Goal: Check status: Check status

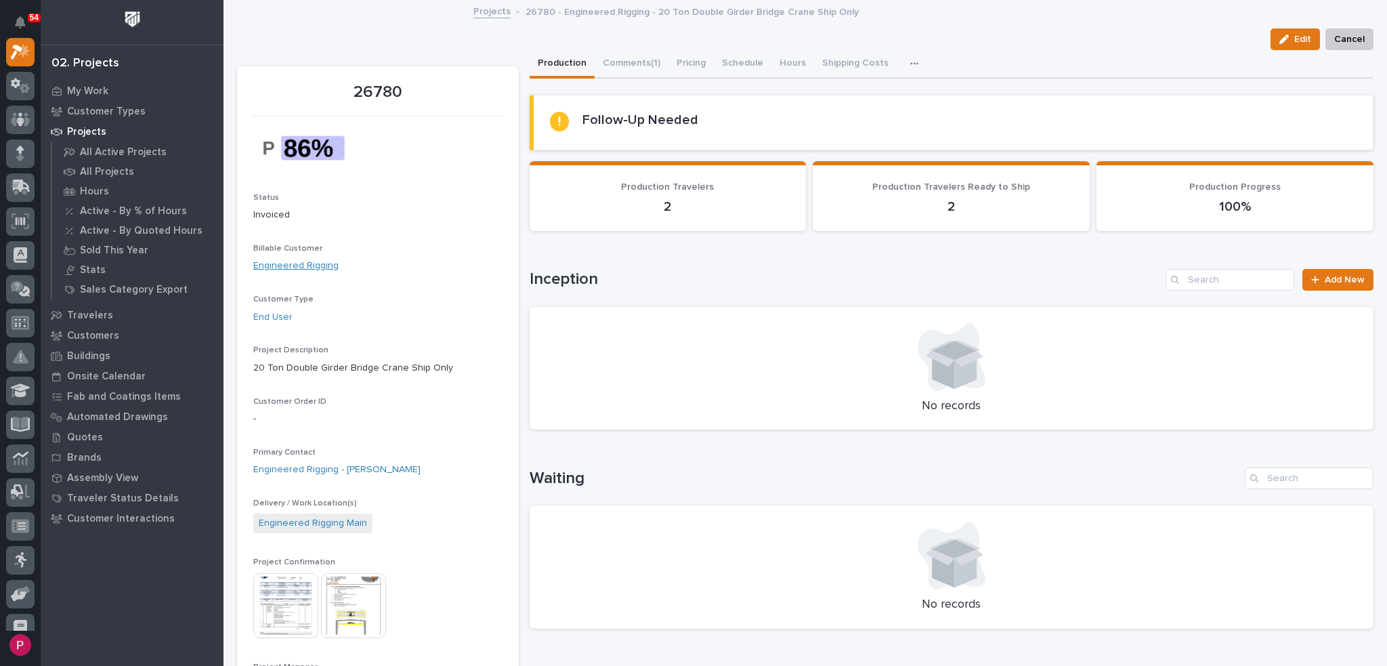
click at [325, 272] on link "Engineered Rigging" at bounding box center [295, 266] width 85 height 14
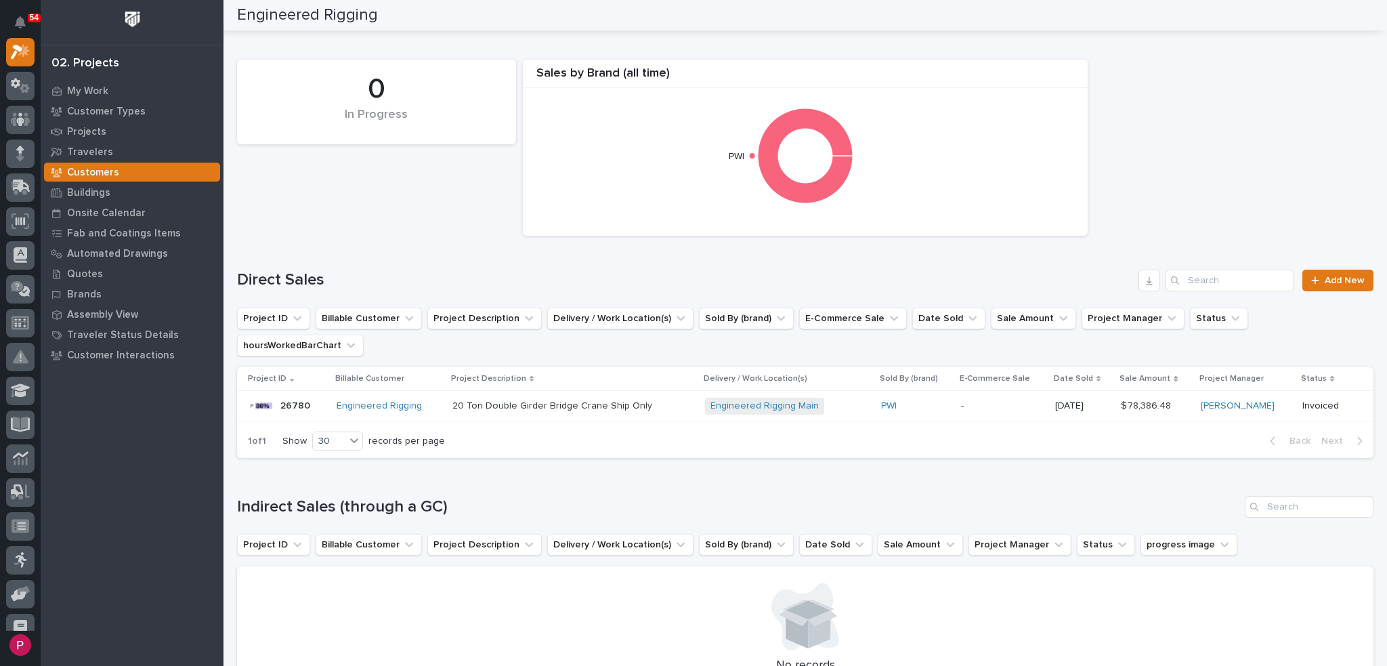
scroll to position [68, 0]
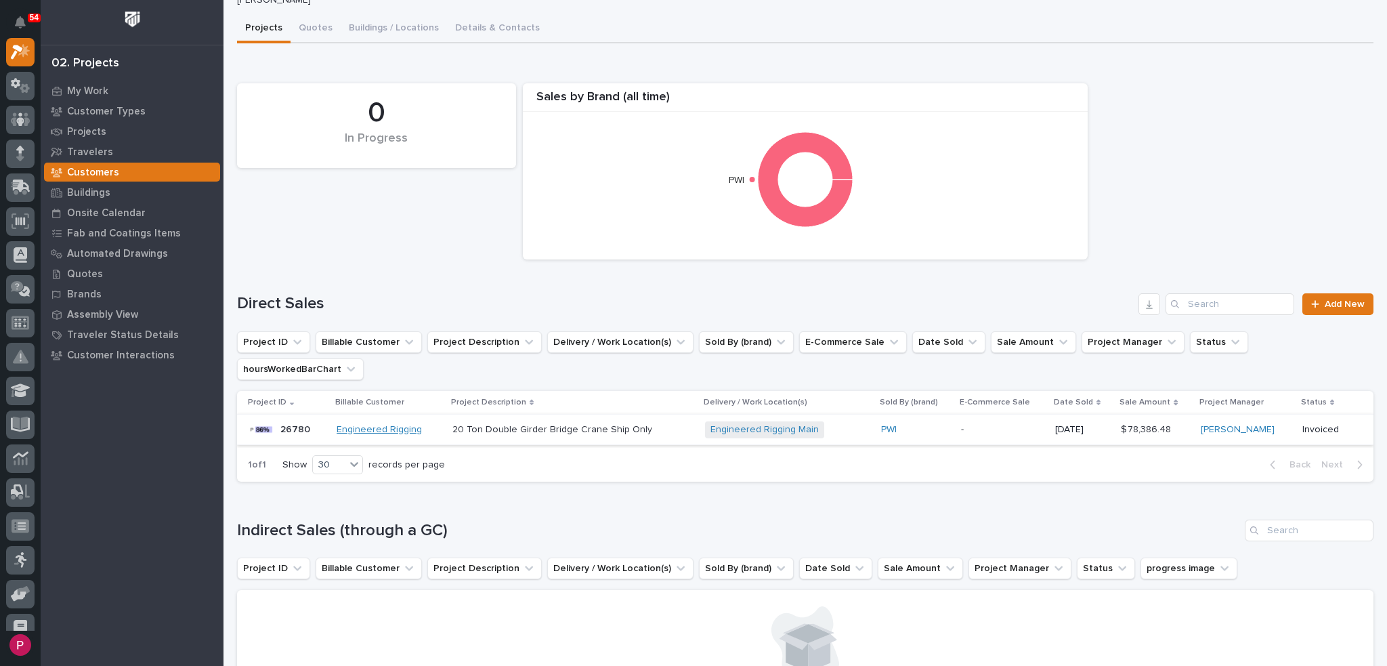
click at [379, 424] on link "Engineered Rigging" at bounding box center [379, 430] width 85 height 12
click at [496, 421] on p "20 Ton Double Girder Bridge Crane Ship Only" at bounding box center [554, 428] width 203 height 14
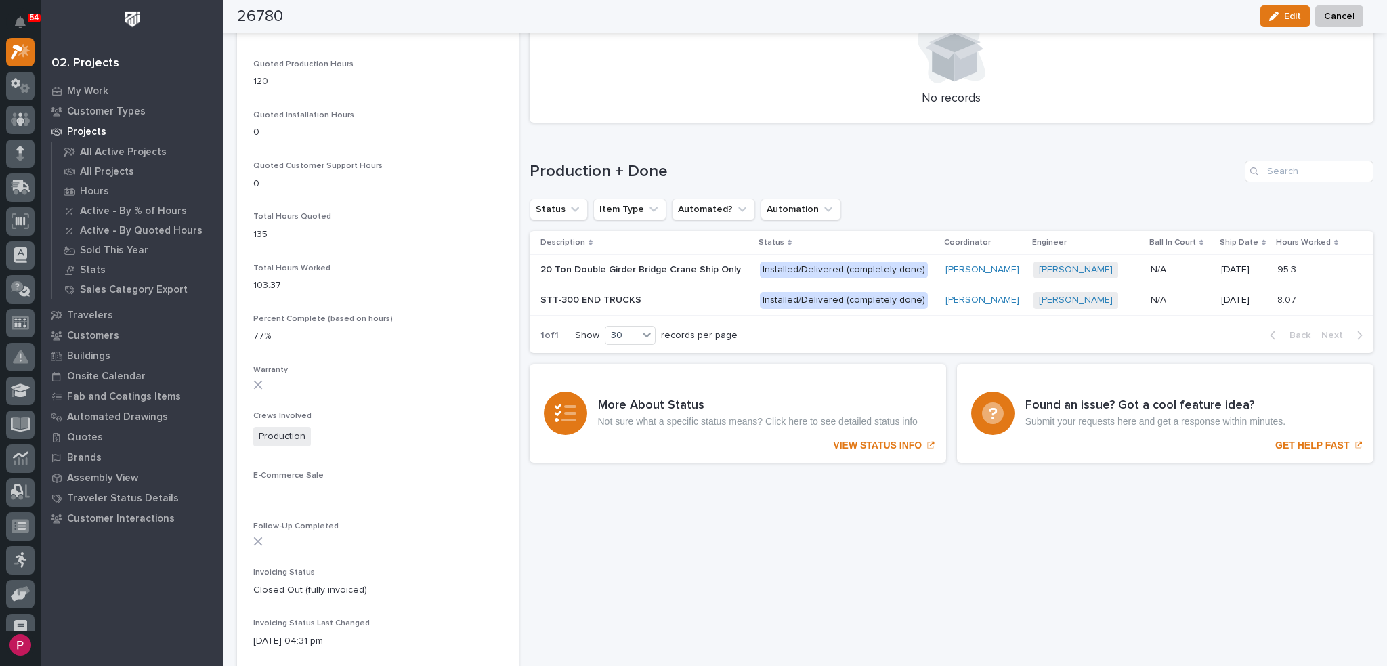
scroll to position [881, 0]
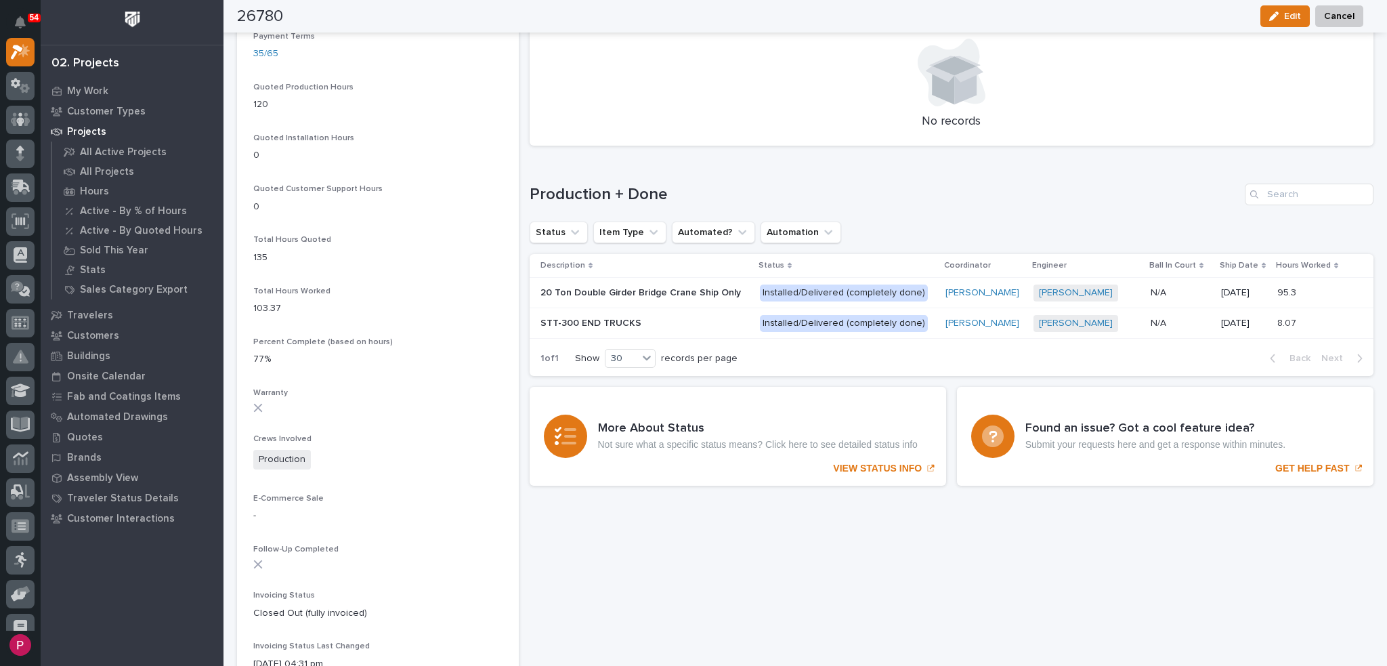
click at [644, 294] on p "20 Ton Double Girder Bridge Crane Ship Only" at bounding box center [642, 292] width 203 height 14
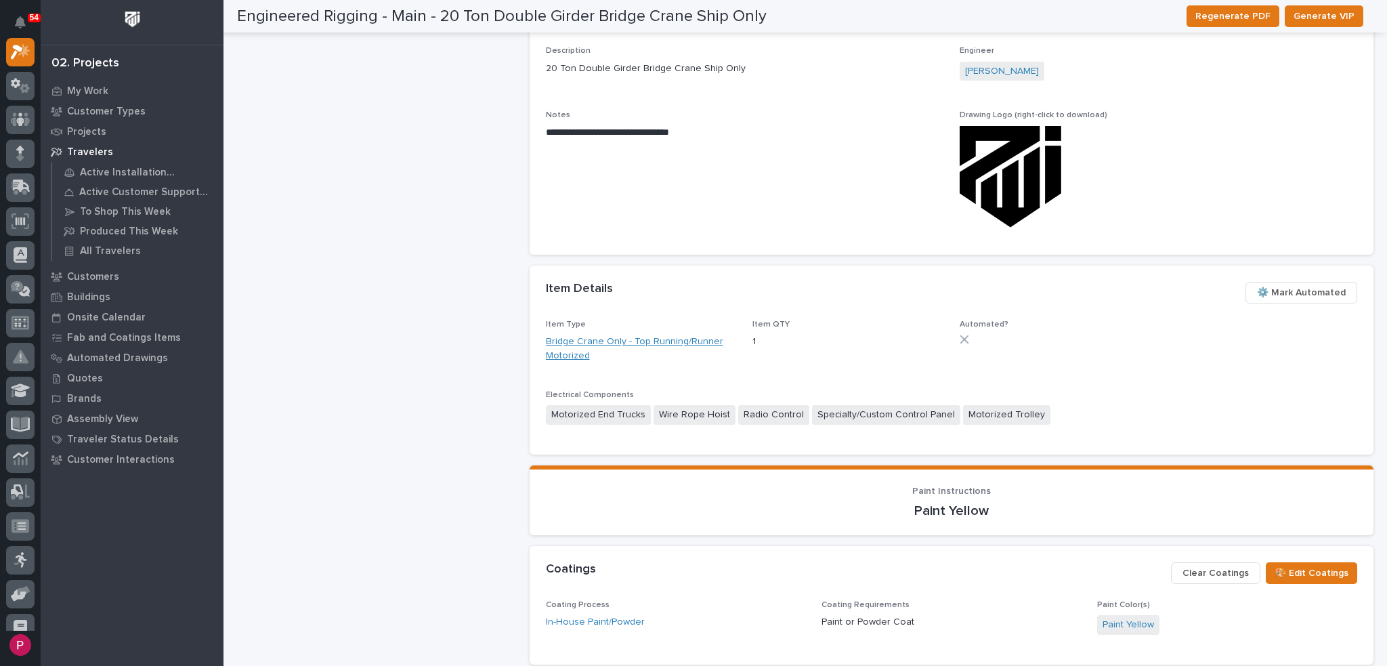
scroll to position [623, 0]
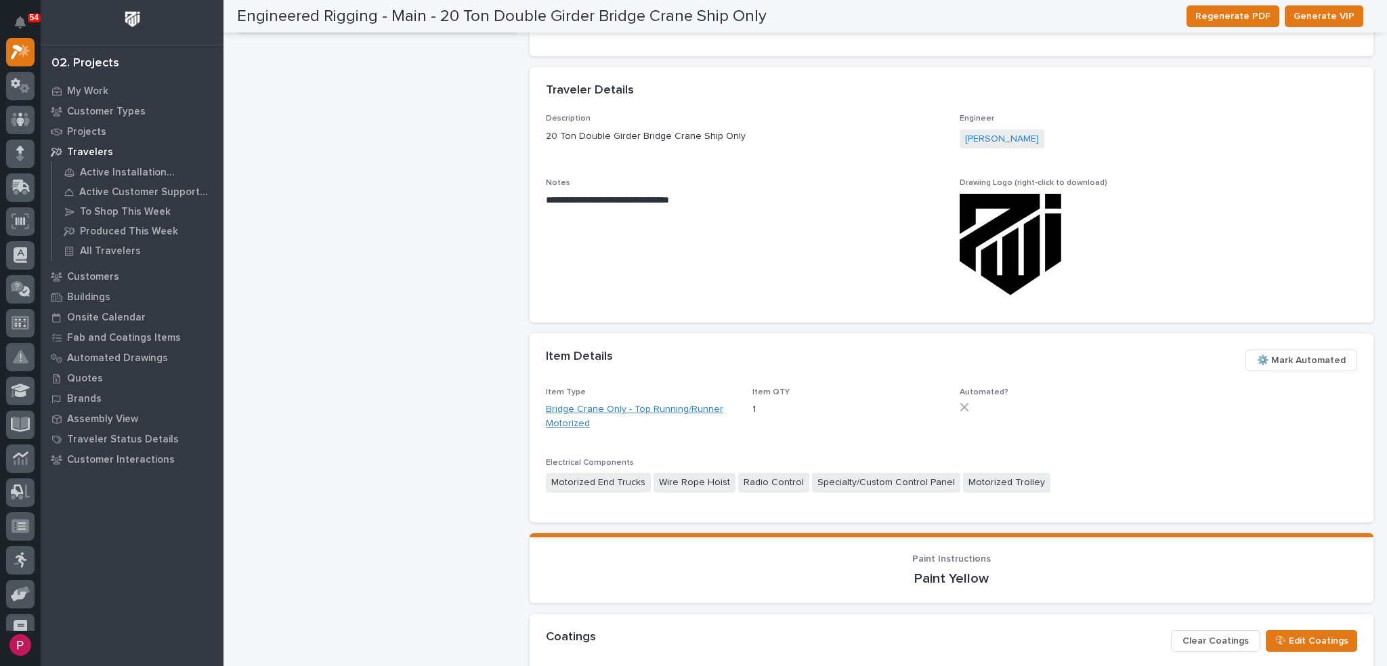
click at [569, 408] on link "Bridge Crane Only - Top Running/Runner Motorized" at bounding box center [641, 416] width 191 height 28
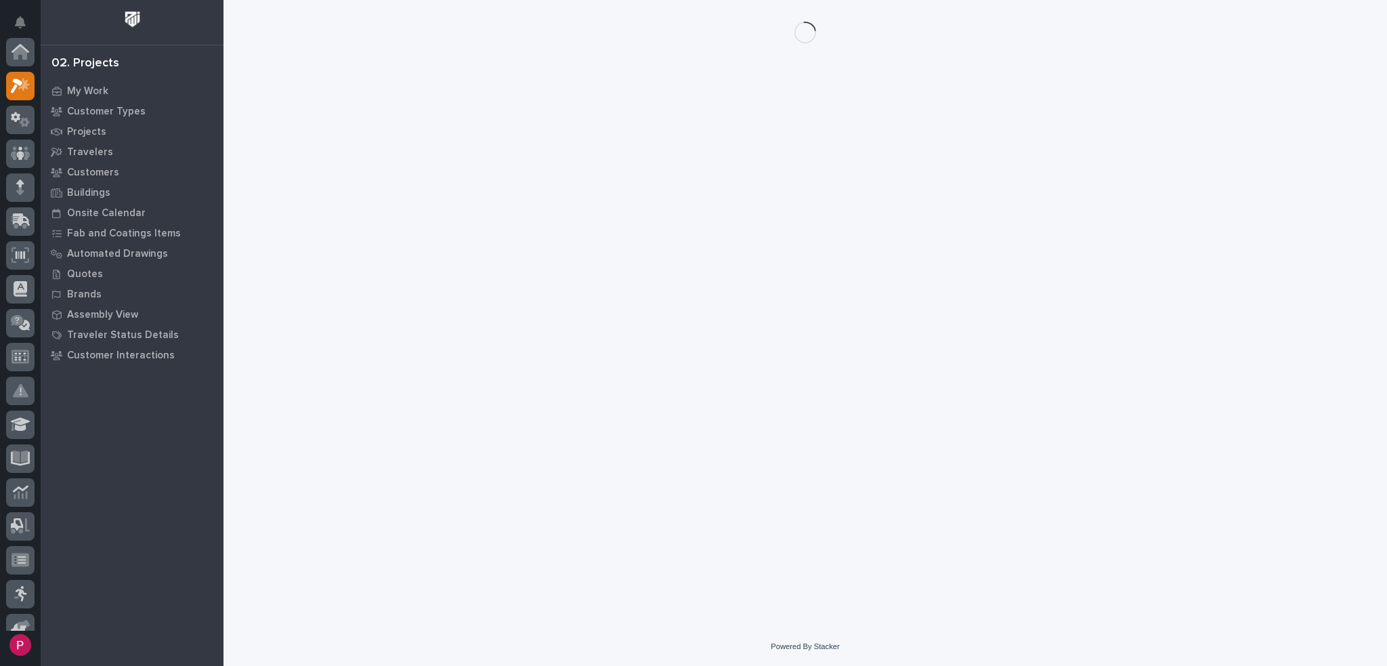
scroll to position [34, 0]
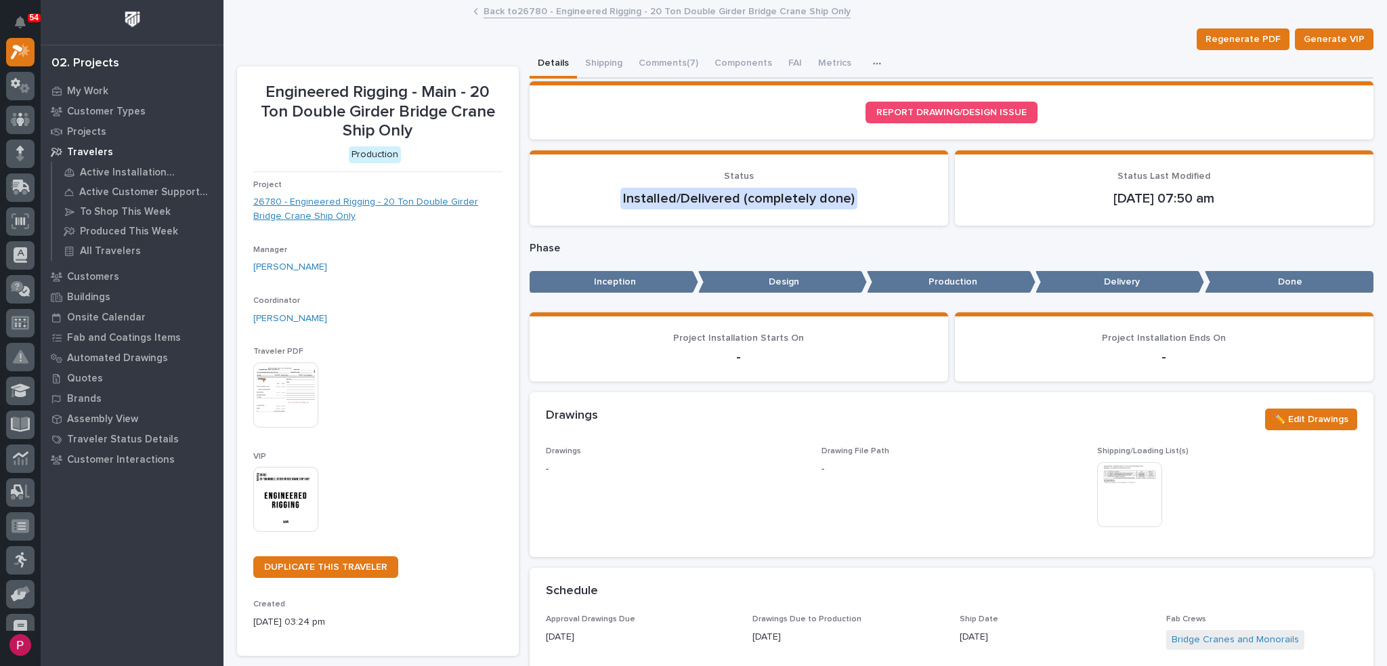
click at [373, 203] on link "26780 - Engineered Rigging - 20 Ton Double Girder Bridge Crane Ship Only" at bounding box center [377, 209] width 249 height 28
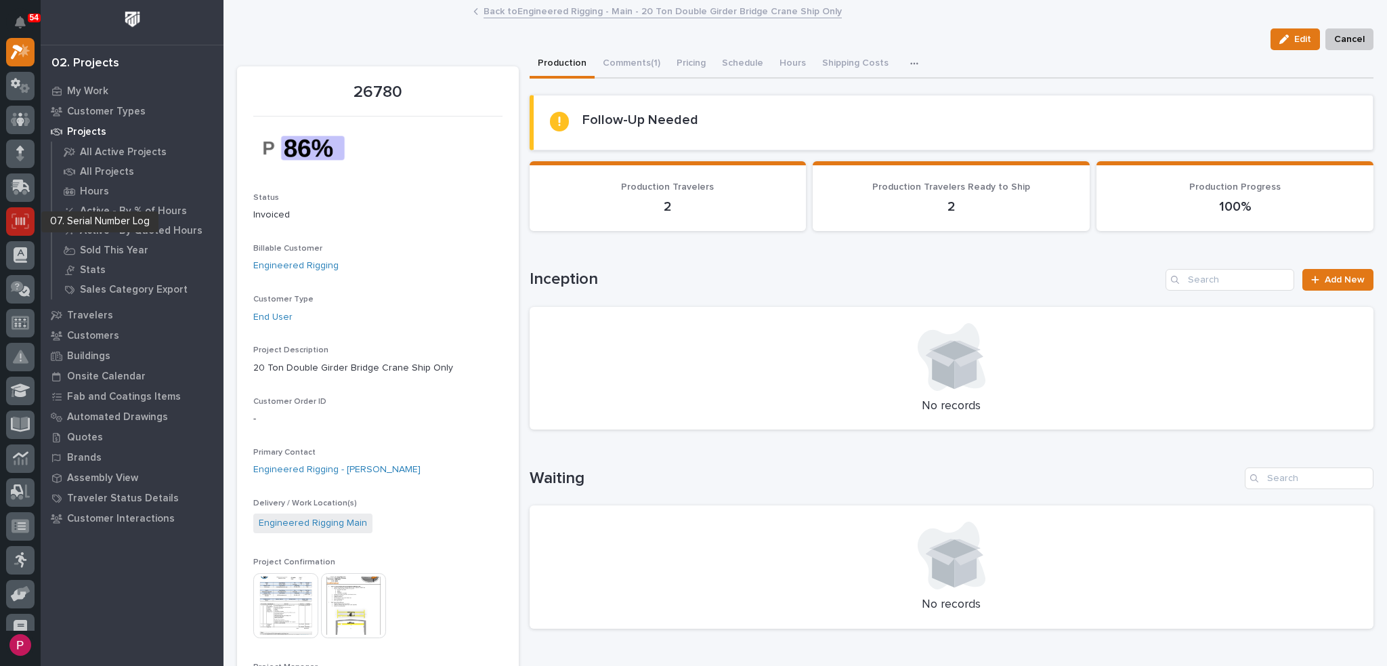
click at [20, 222] on icon at bounding box center [20, 221] width 9 height 8
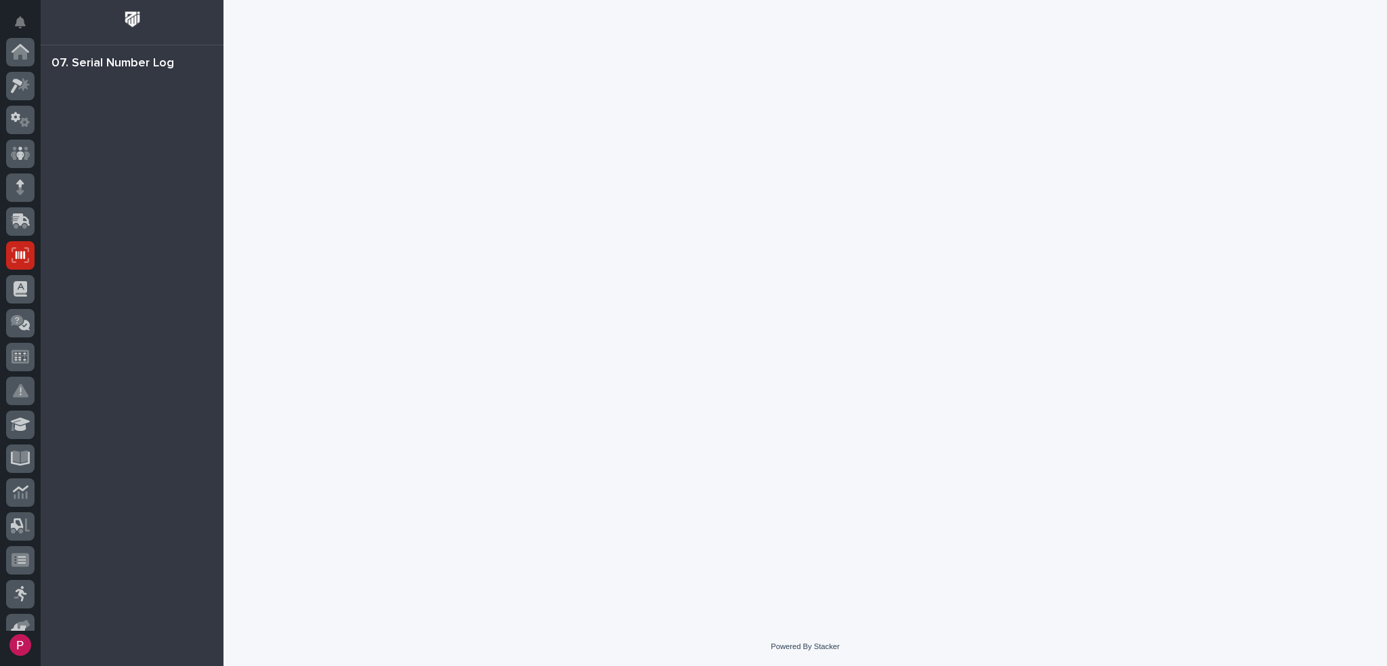
scroll to position [203, 0]
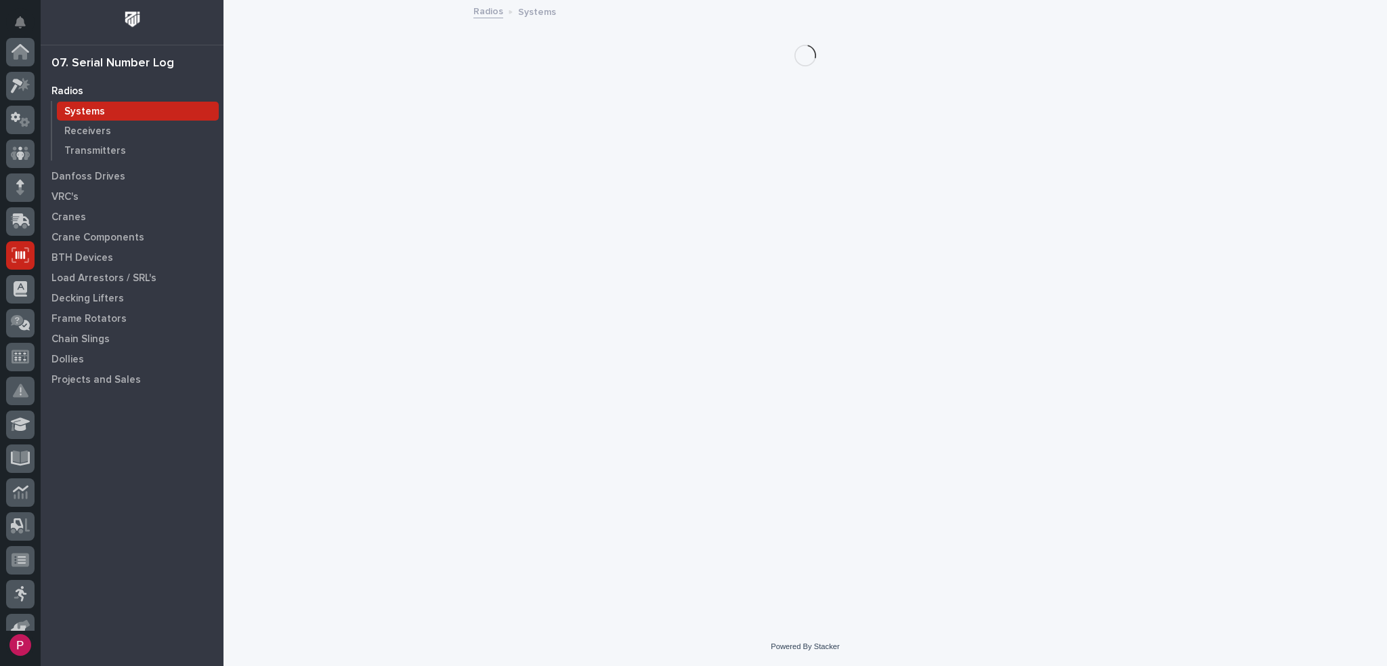
scroll to position [203, 0]
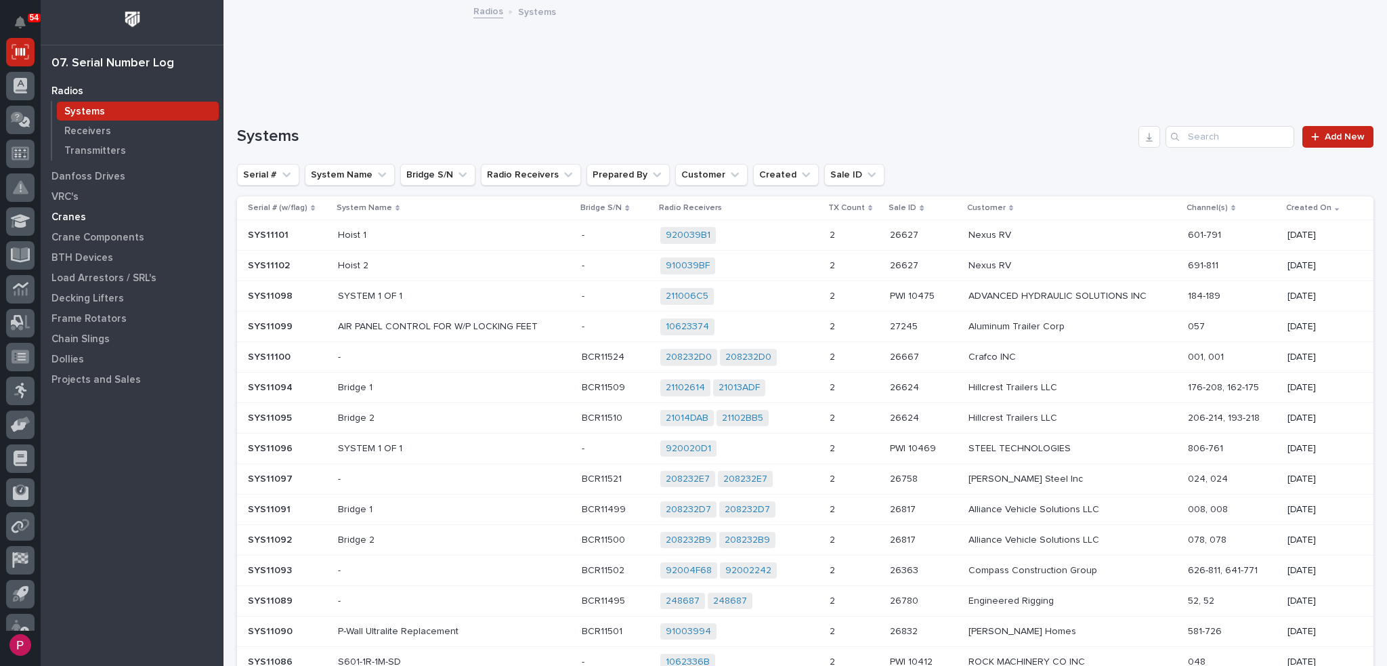
click at [74, 216] on p "Cranes" at bounding box center [68, 217] width 35 height 12
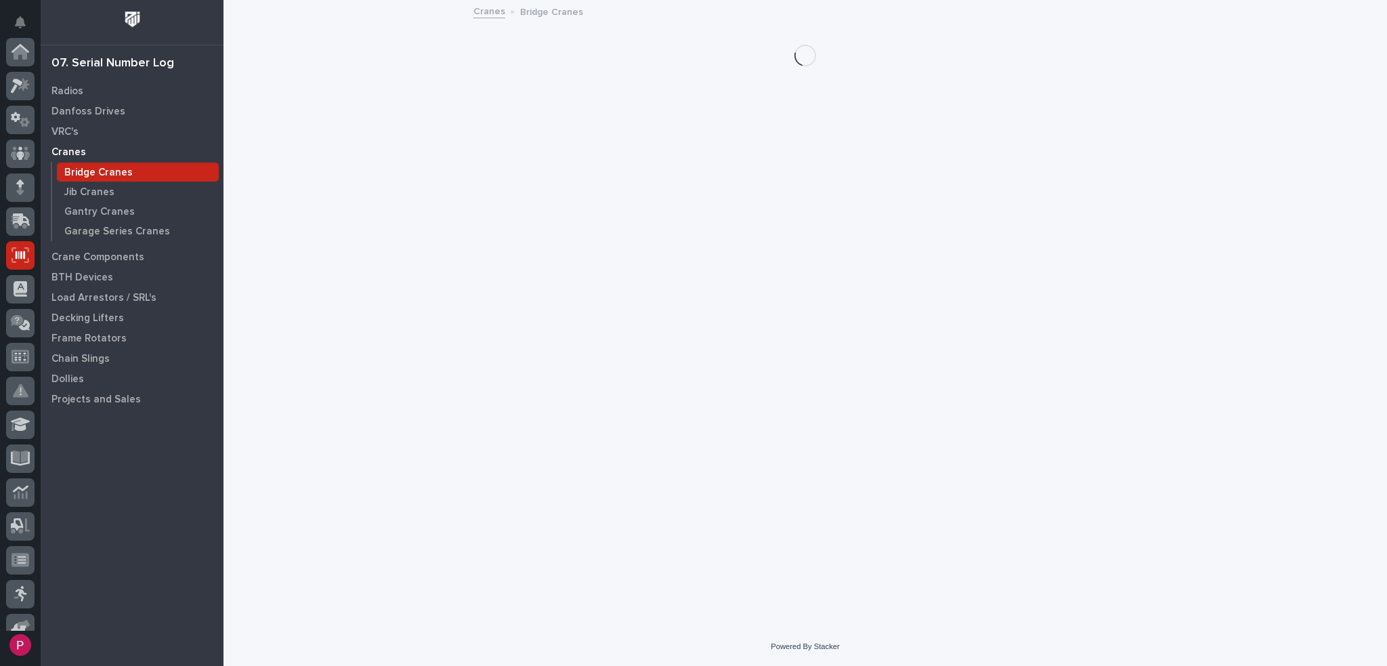
scroll to position [203, 0]
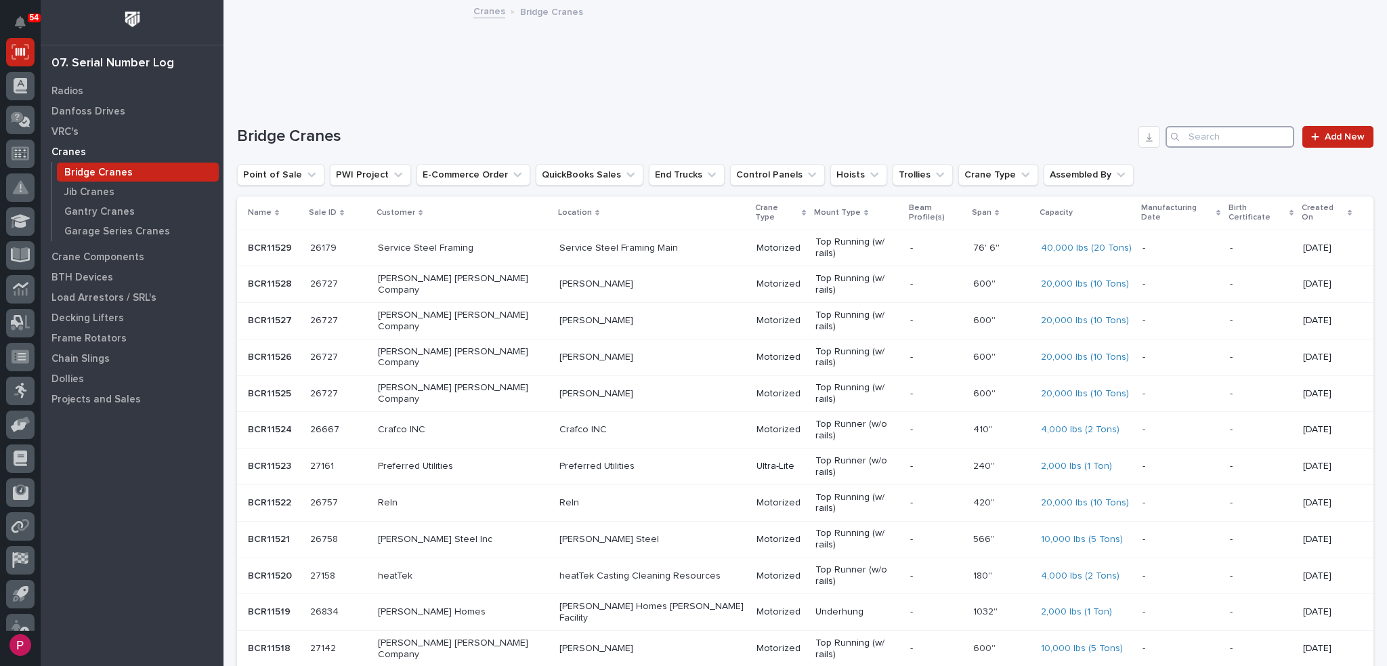
click at [1212, 136] on input "Search" at bounding box center [1230, 137] width 129 height 22
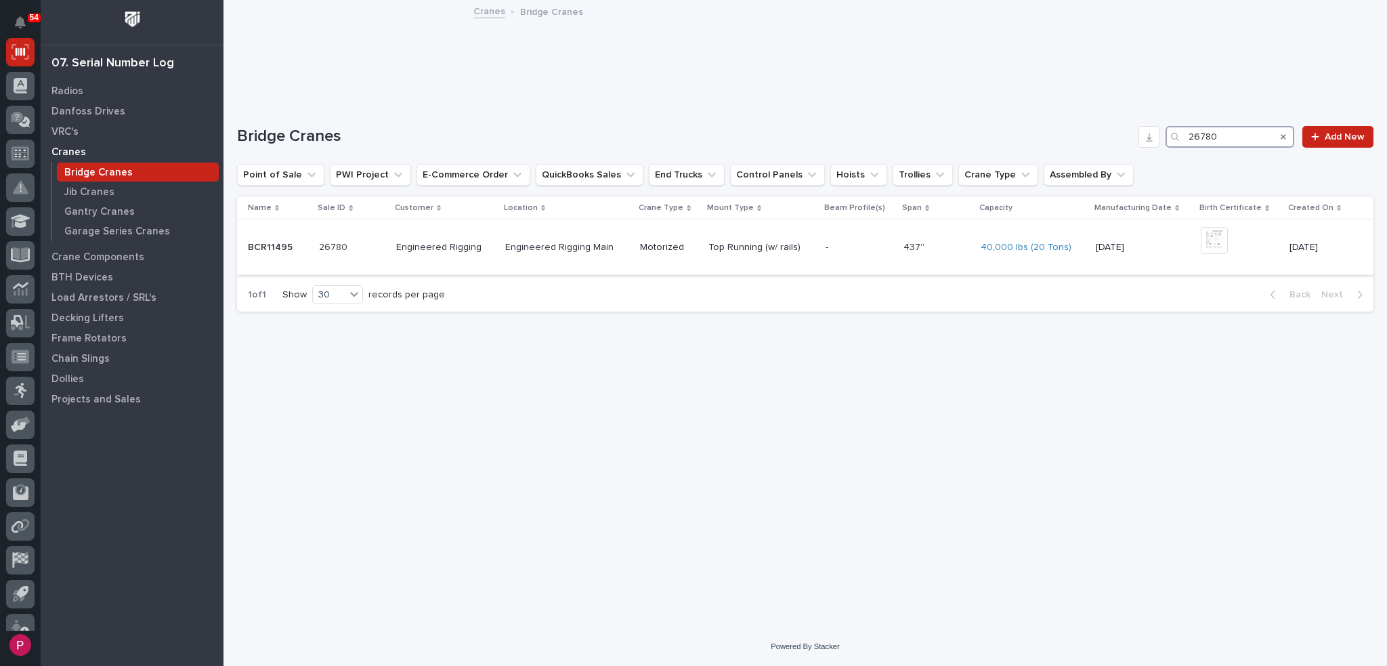
type input "26780"
click at [274, 243] on p "BCR11495" at bounding box center [271, 246] width 47 height 14
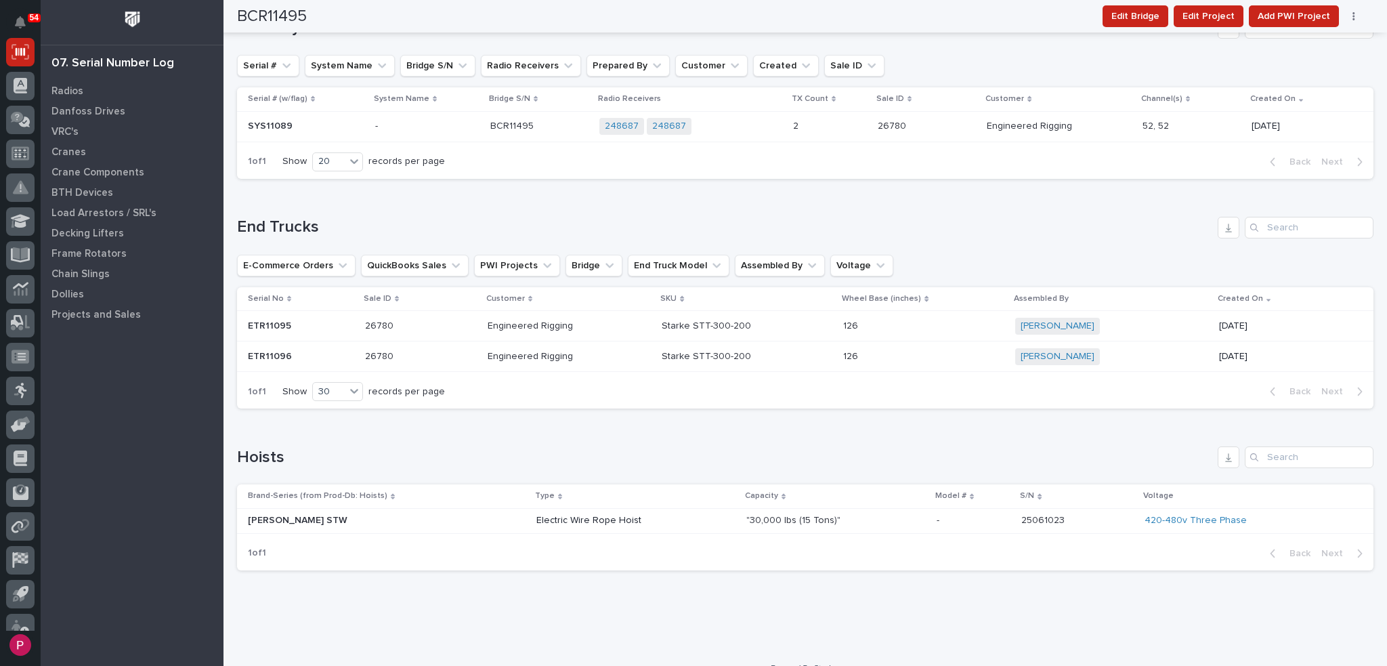
scroll to position [1412, 0]
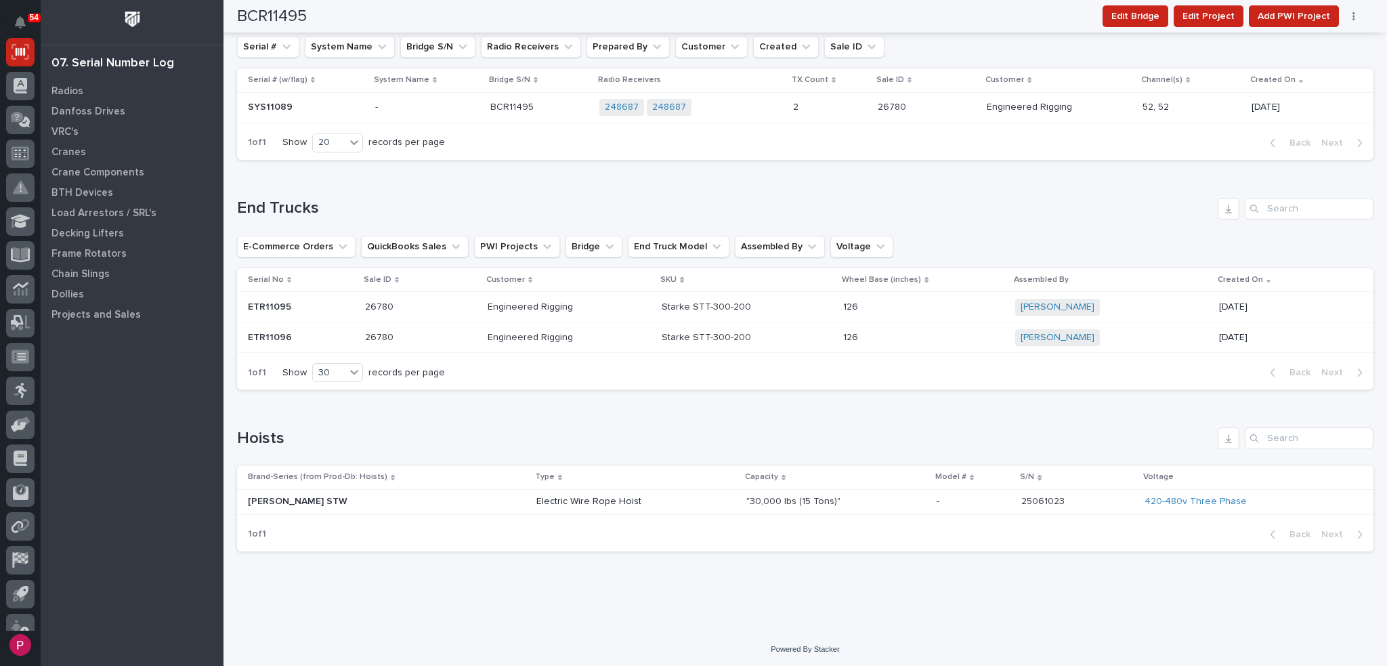
click at [695, 306] on p "Starke STT-300-200" at bounding box center [708, 306] width 92 height 14
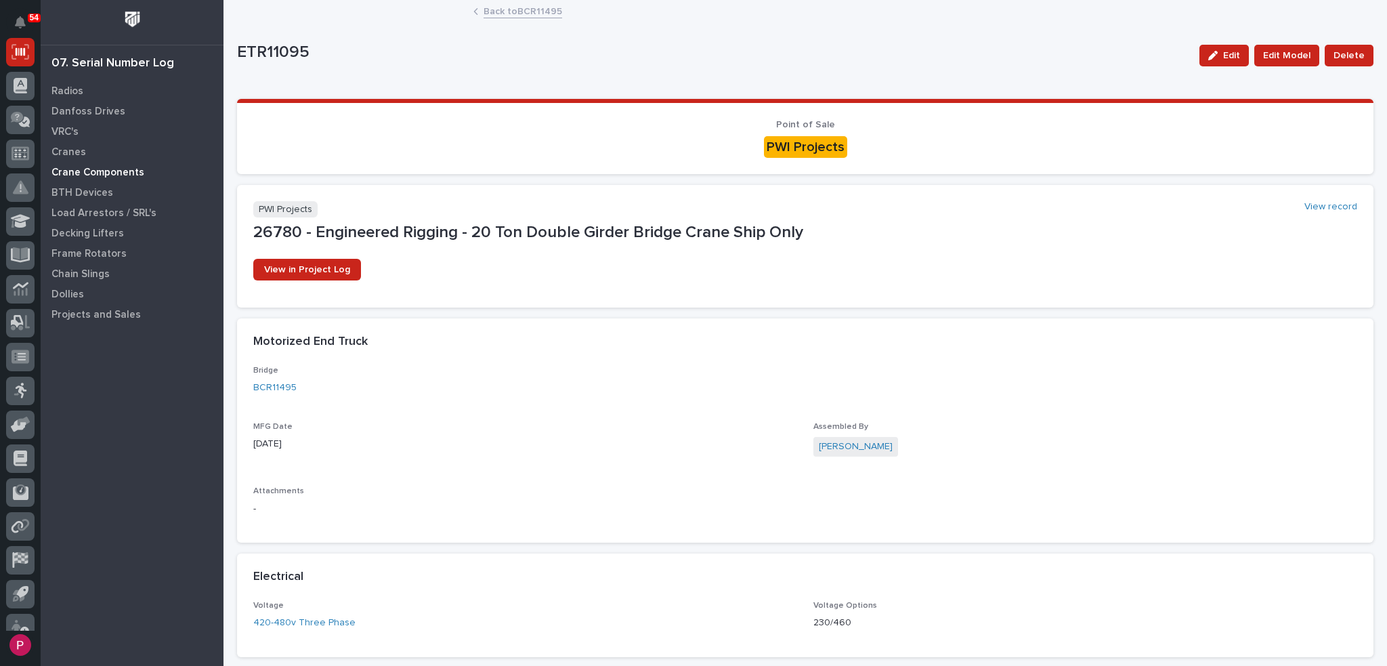
click at [135, 175] on p "Crane Components" at bounding box center [97, 173] width 93 height 12
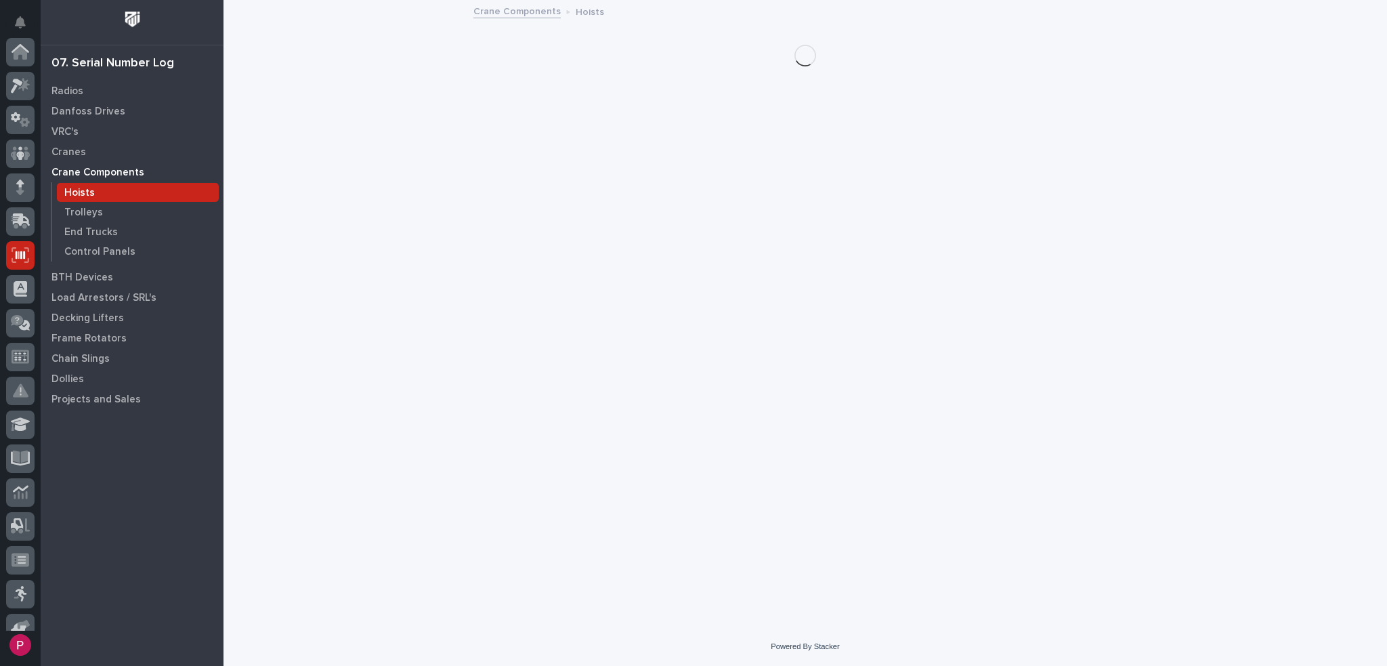
scroll to position [203, 0]
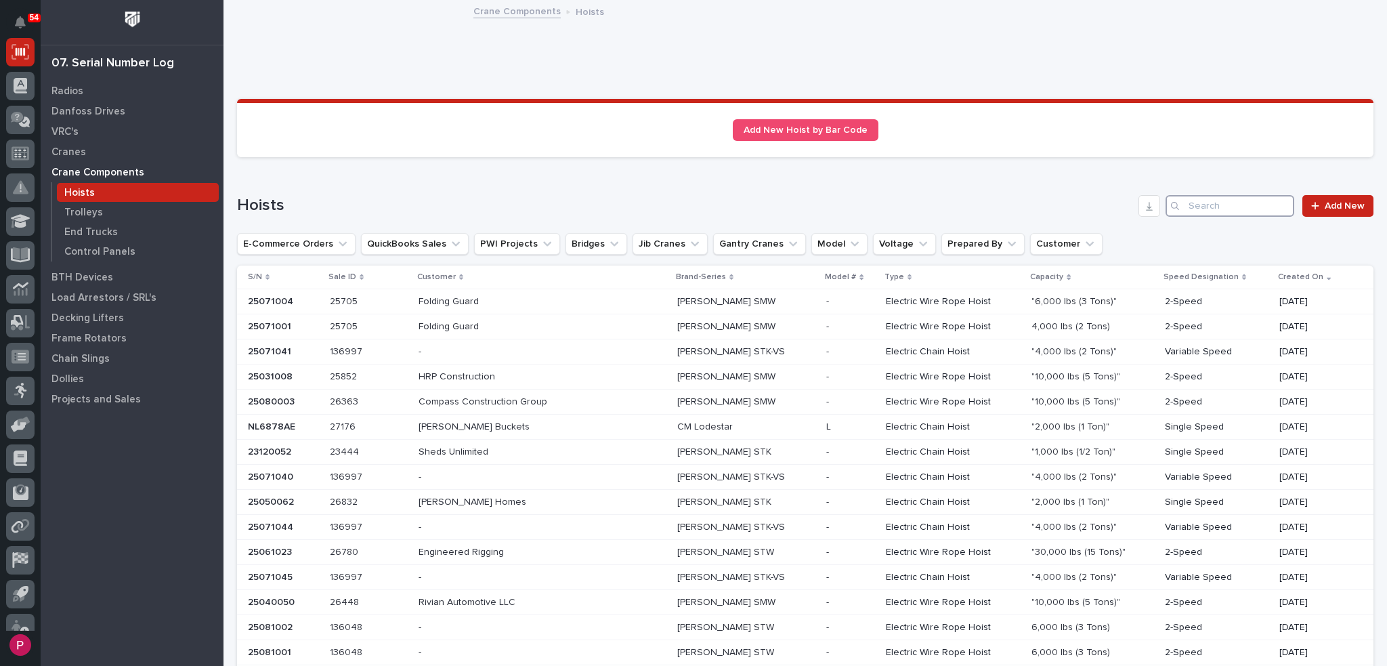
click at [1180, 200] on input "Search" at bounding box center [1230, 206] width 129 height 22
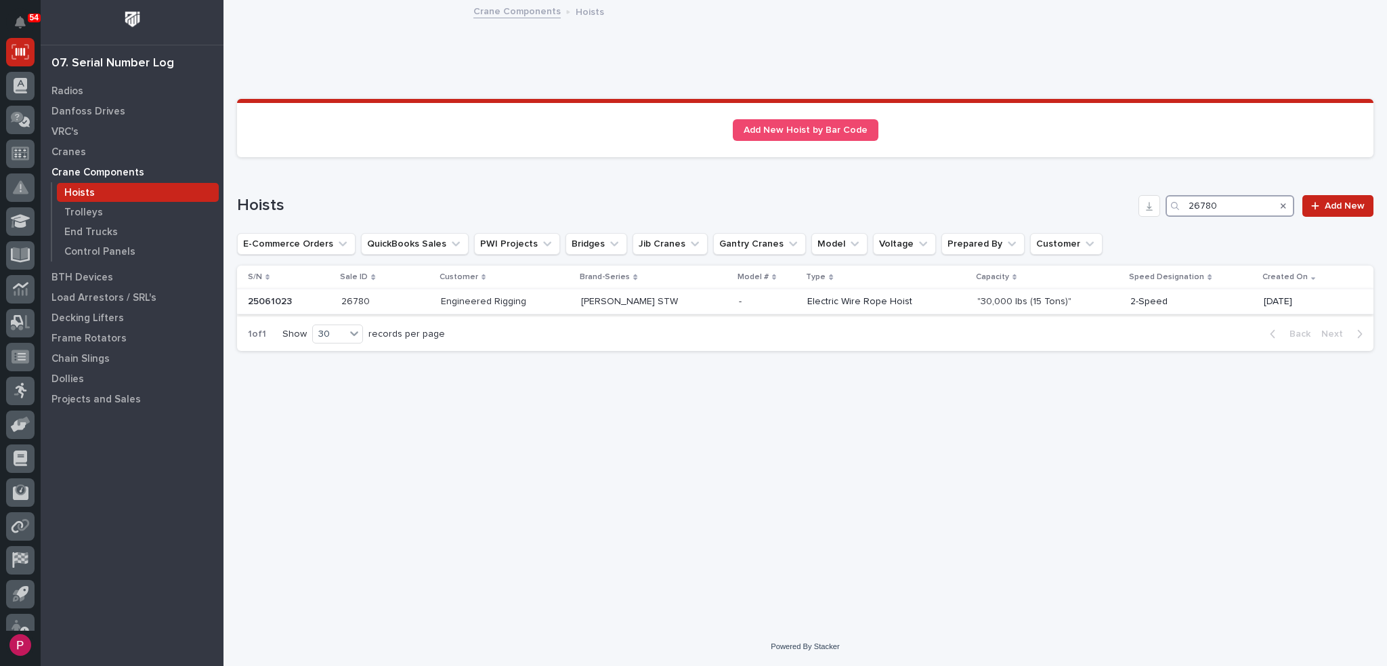
type input "26780"
click at [488, 303] on p "Engineered Rigging" at bounding box center [485, 300] width 88 height 14
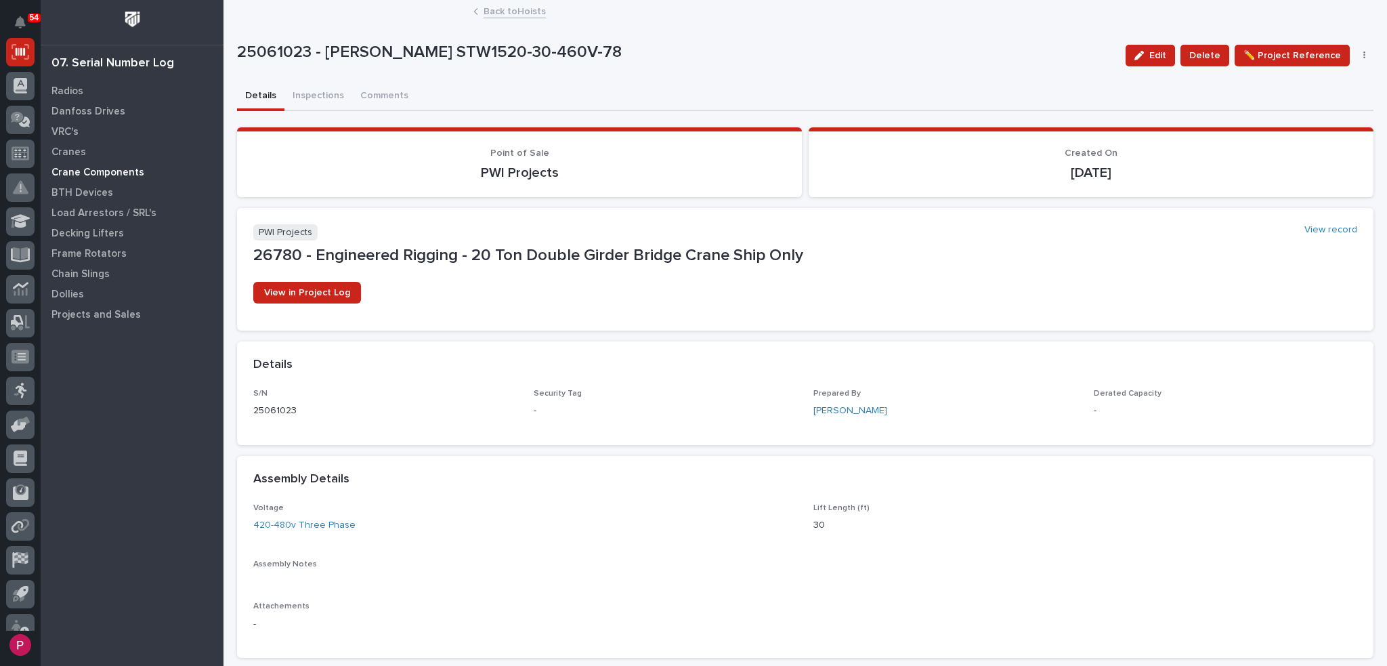
click at [127, 171] on p "Crane Components" at bounding box center [97, 173] width 93 height 12
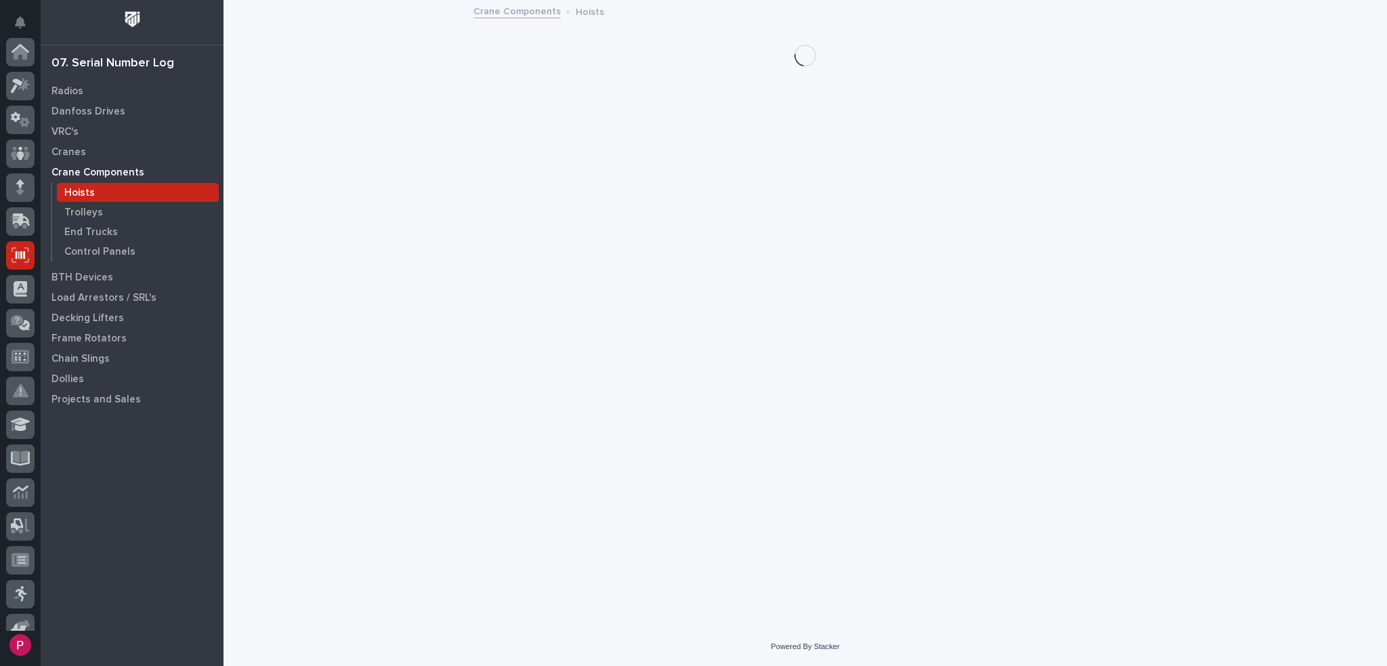
scroll to position [203, 0]
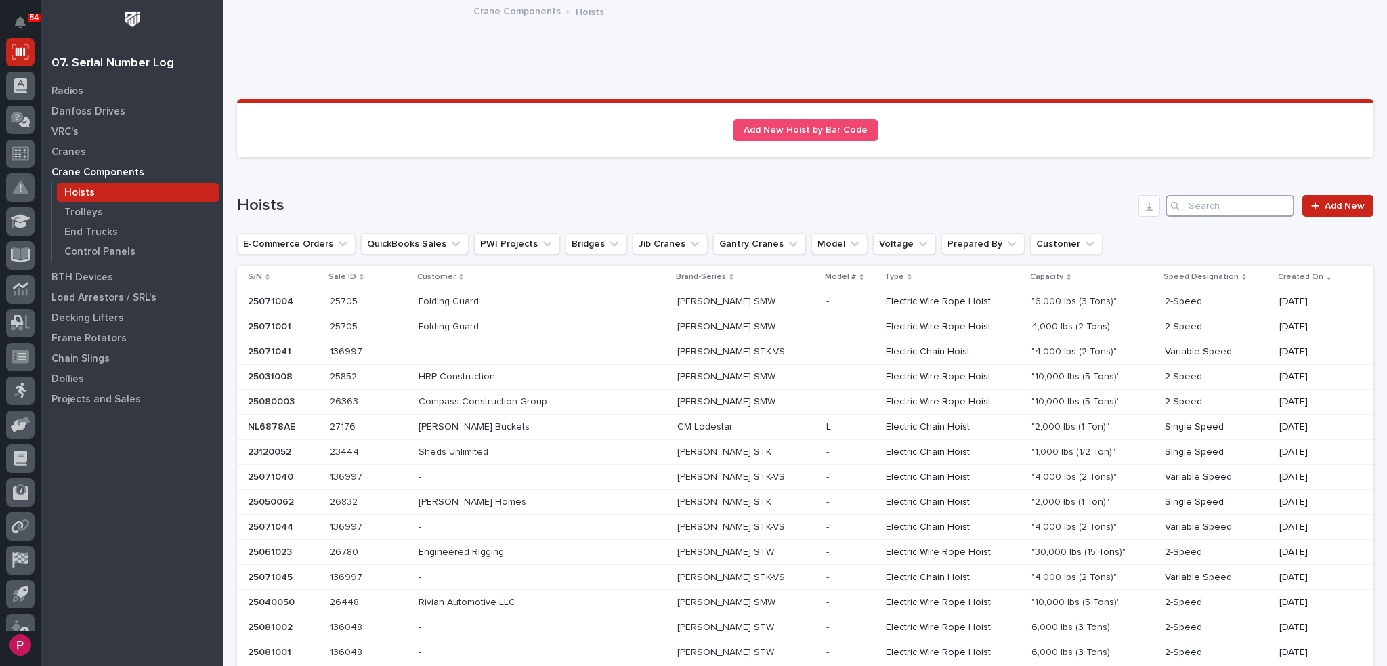
click at [1183, 201] on input "Search" at bounding box center [1230, 206] width 129 height 22
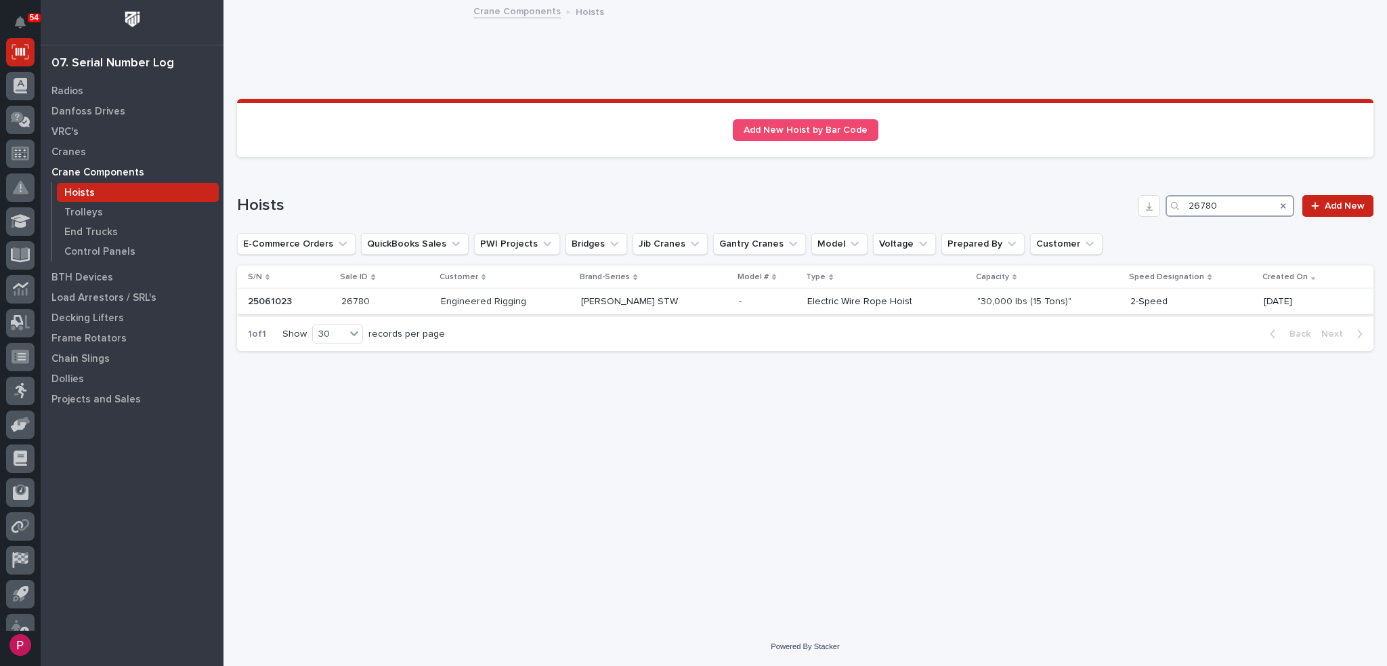
type input "26780"
click at [270, 304] on p "25061023" at bounding box center [271, 300] width 47 height 14
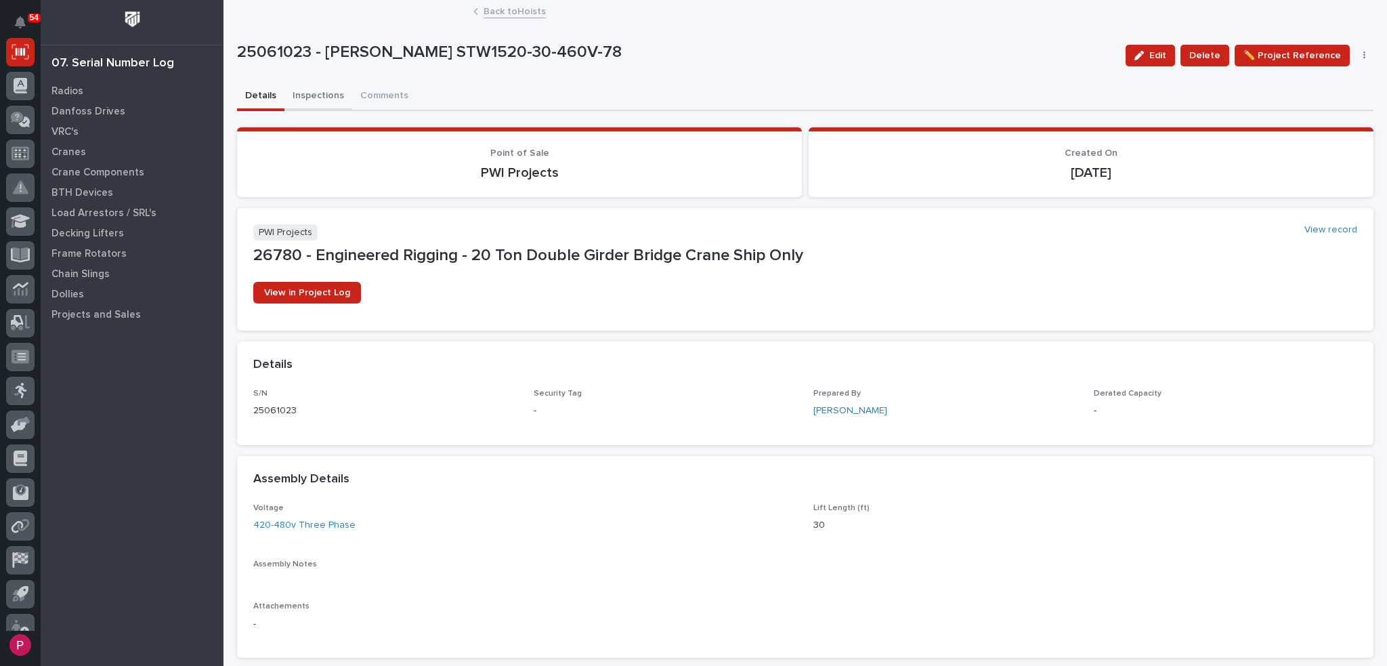
click at [320, 95] on button "Inspections" at bounding box center [319, 97] width 68 height 28
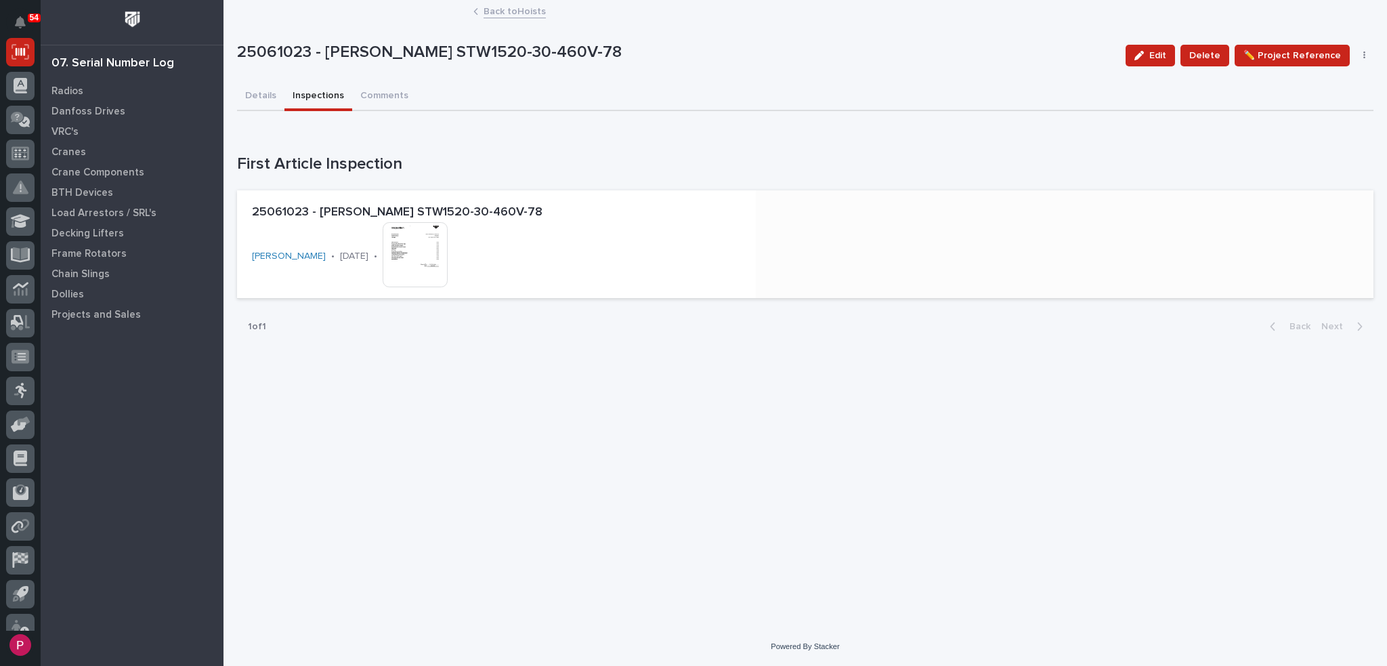
click at [418, 247] on img at bounding box center [415, 254] width 65 height 65
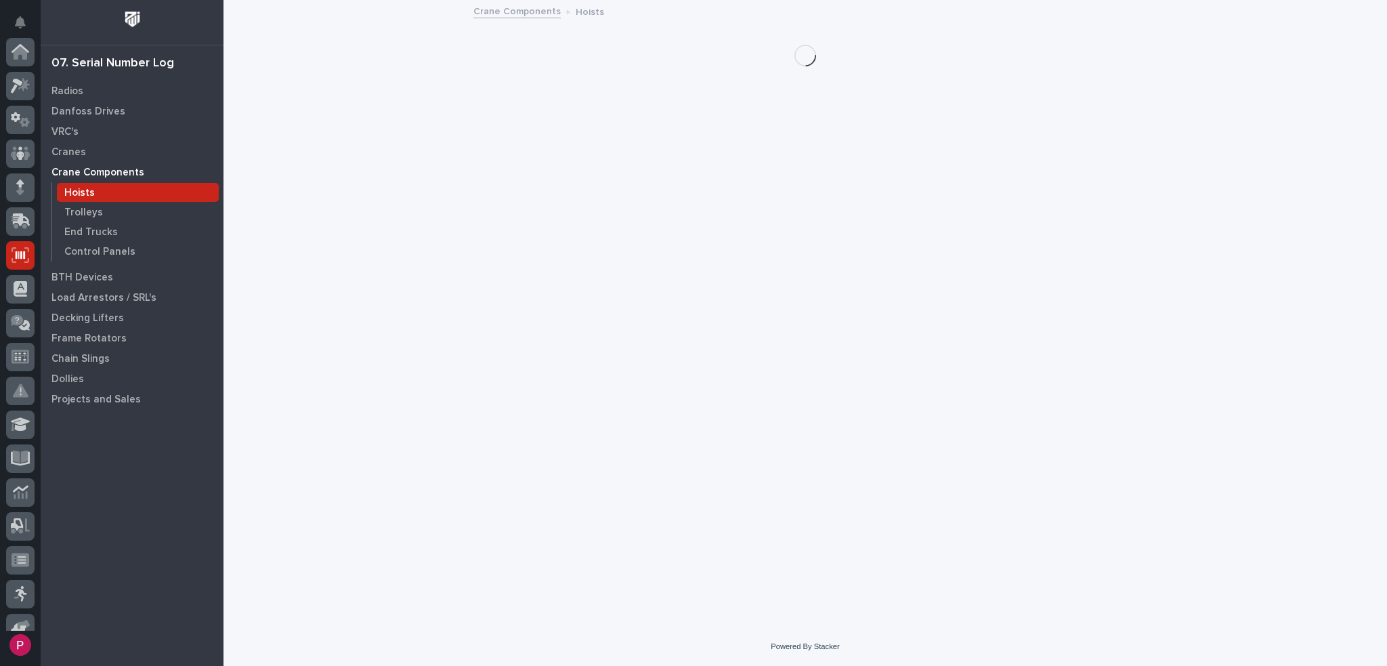
scroll to position [203, 0]
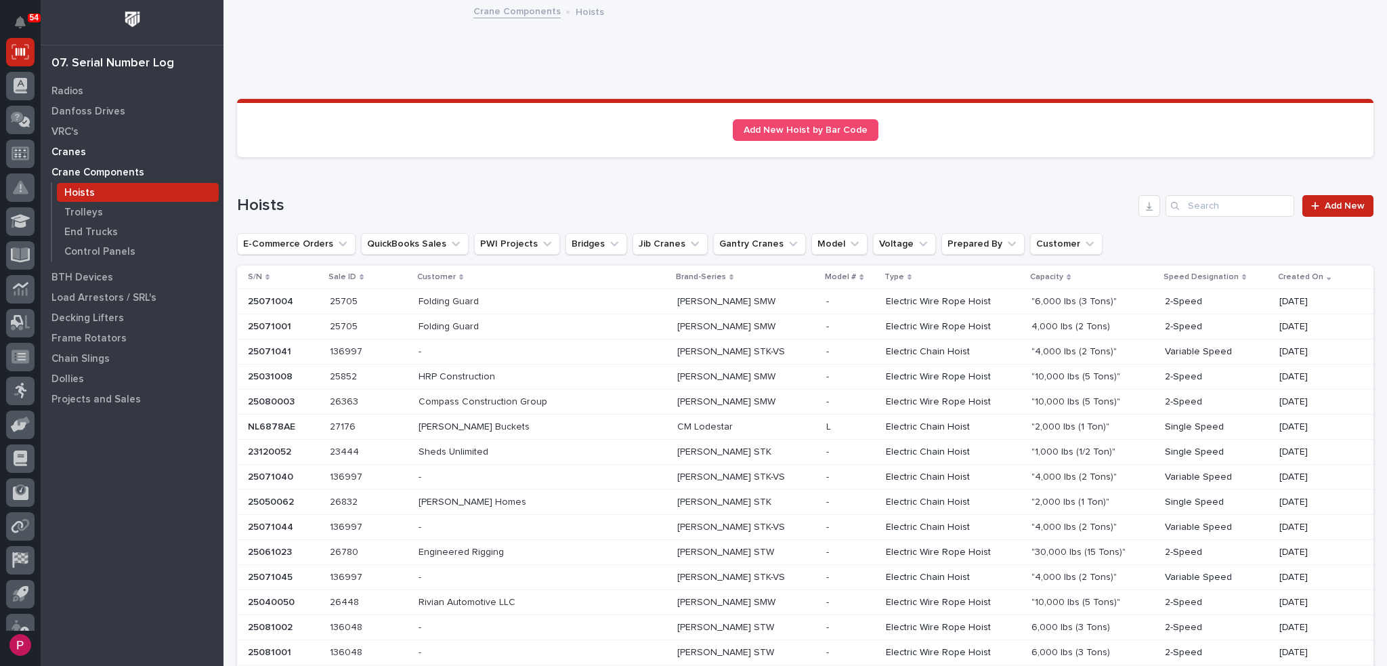
click at [76, 152] on p "Cranes" at bounding box center [68, 152] width 35 height 12
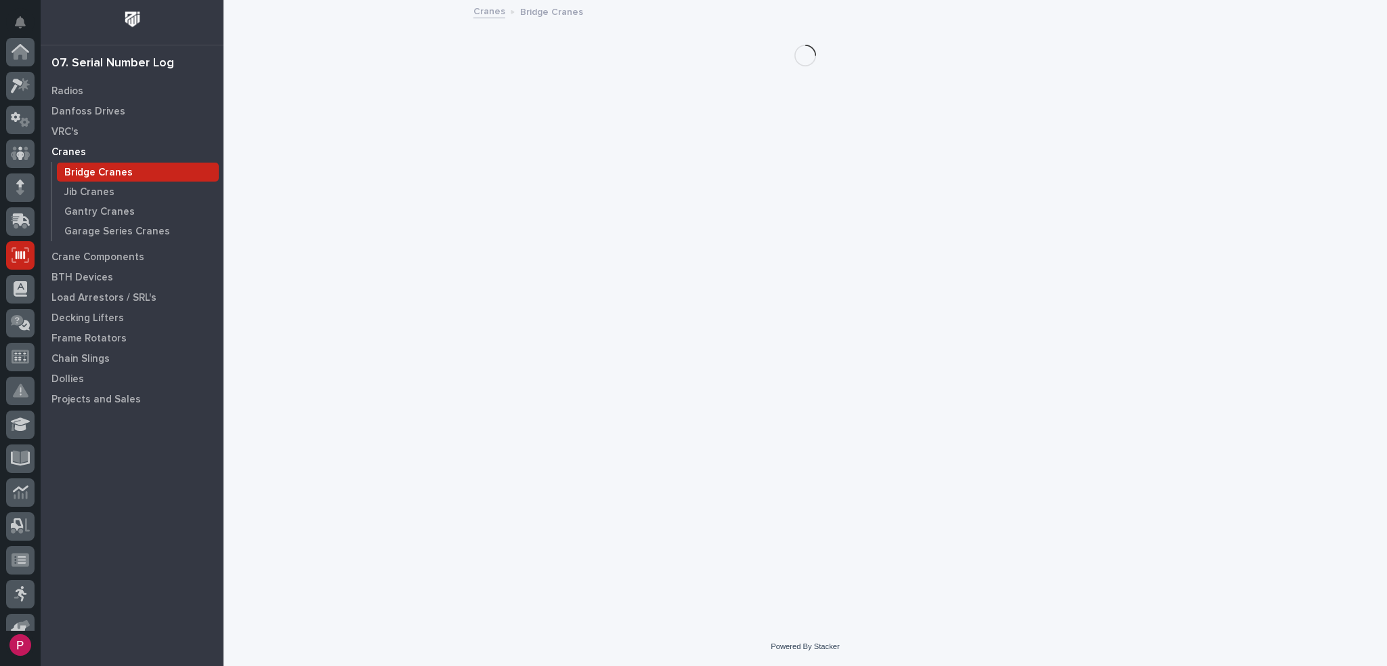
scroll to position [203, 0]
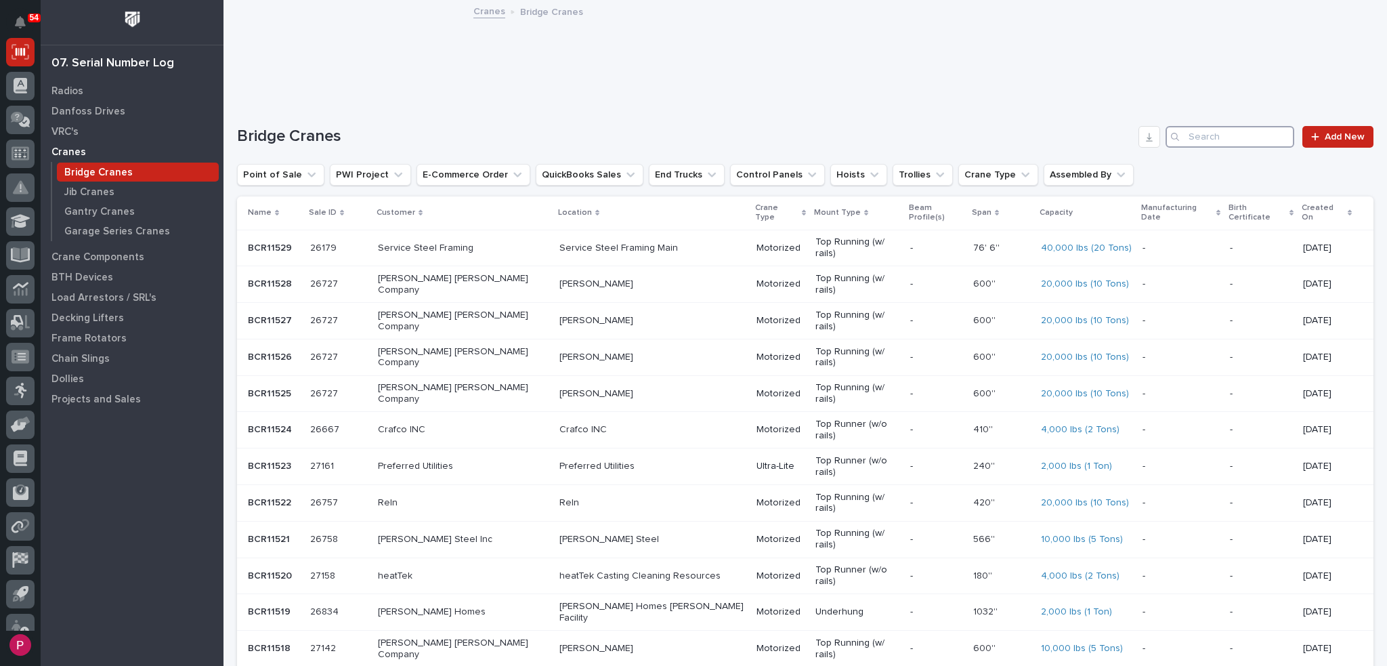
click at [1198, 135] on input "Search" at bounding box center [1230, 137] width 129 height 22
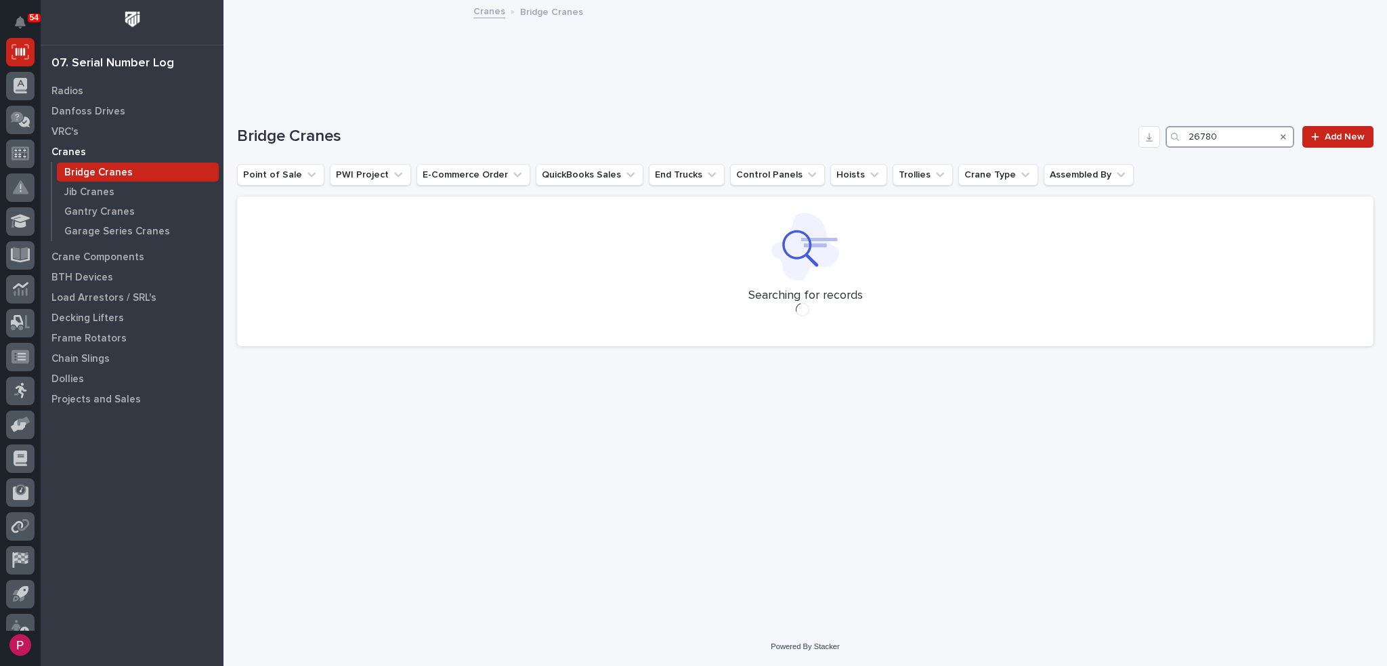
type input "26780"
